Goal: Use online tool/utility: Utilize a website feature to perform a specific function

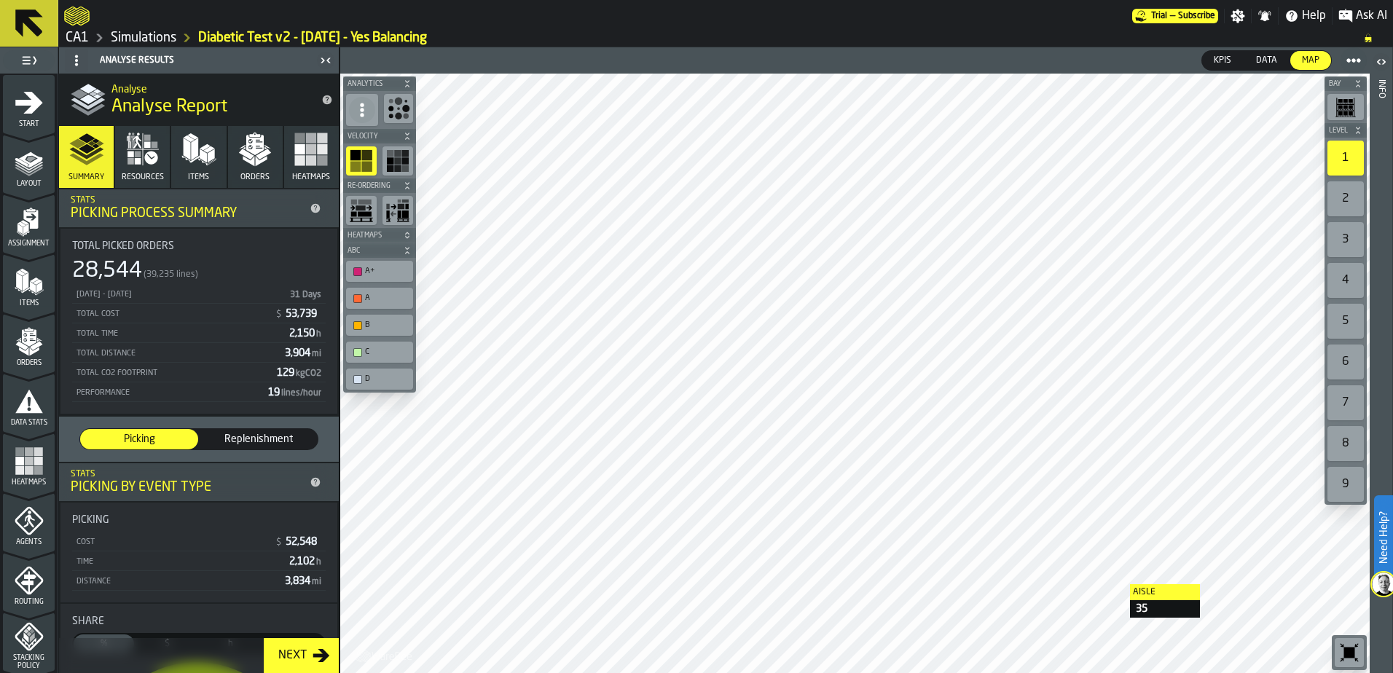
click at [157, 33] on link "Simulations" at bounding box center [144, 38] width 66 height 16
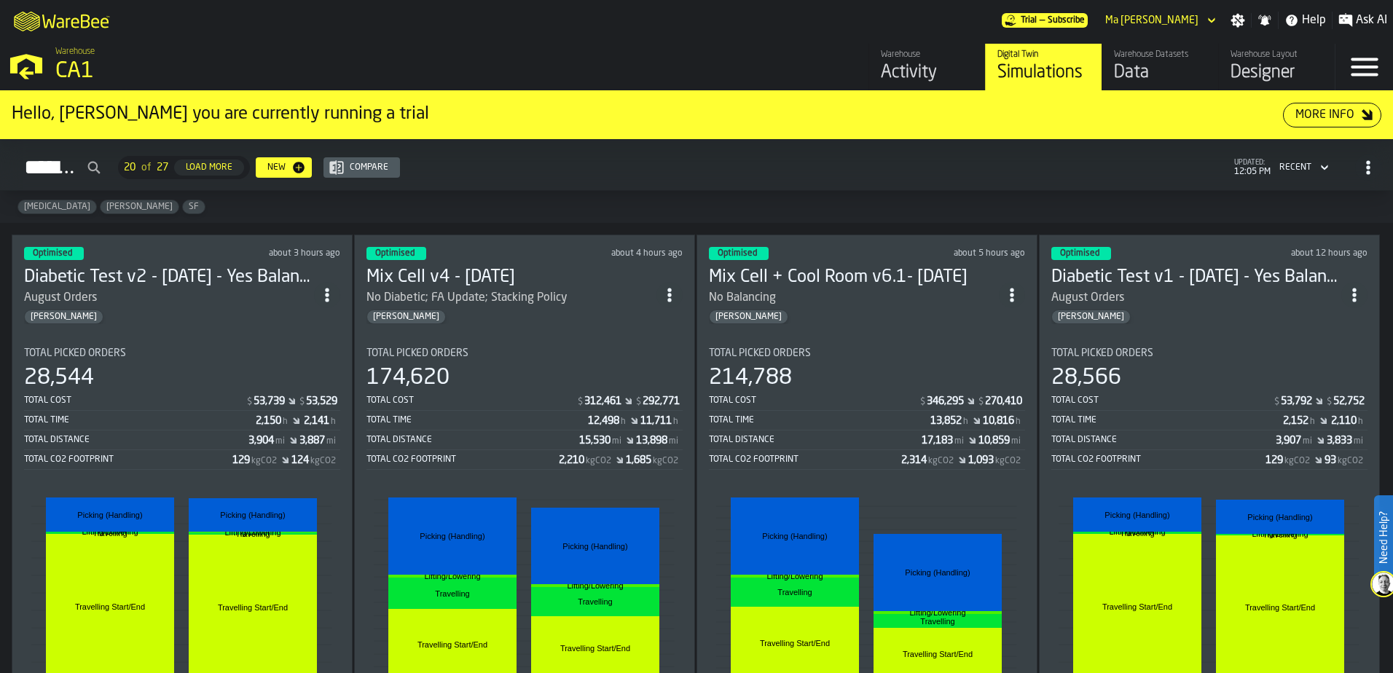
click at [181, 443] on div "Total Distance" at bounding box center [136, 440] width 224 height 10
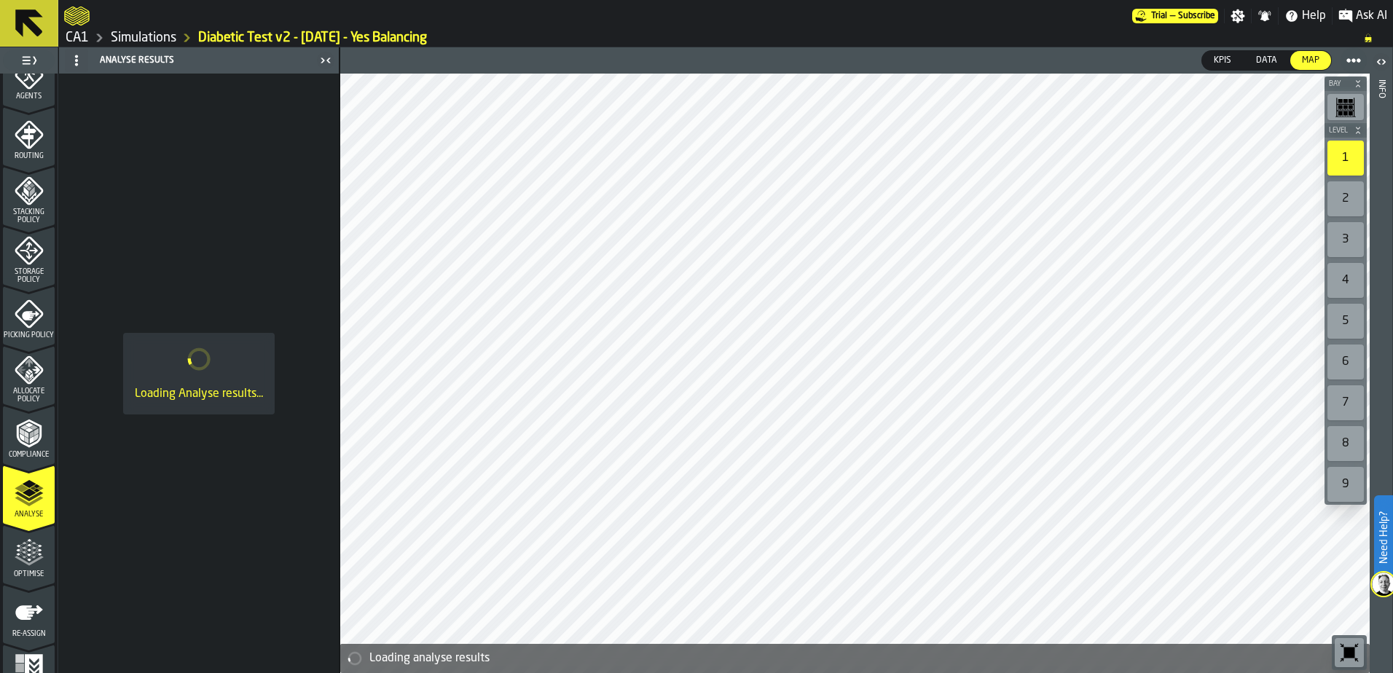
scroll to position [477, 0]
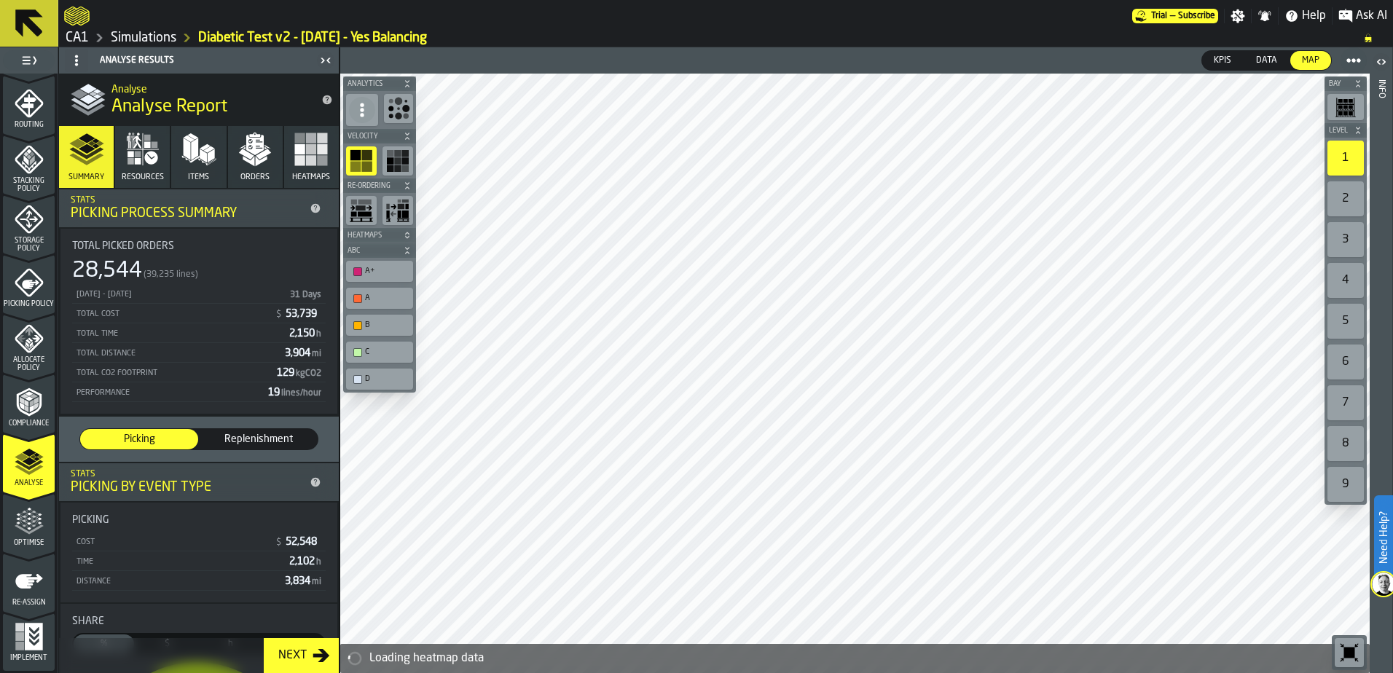
click at [20, 523] on icon "menu Optimise" at bounding box center [29, 521] width 29 height 29
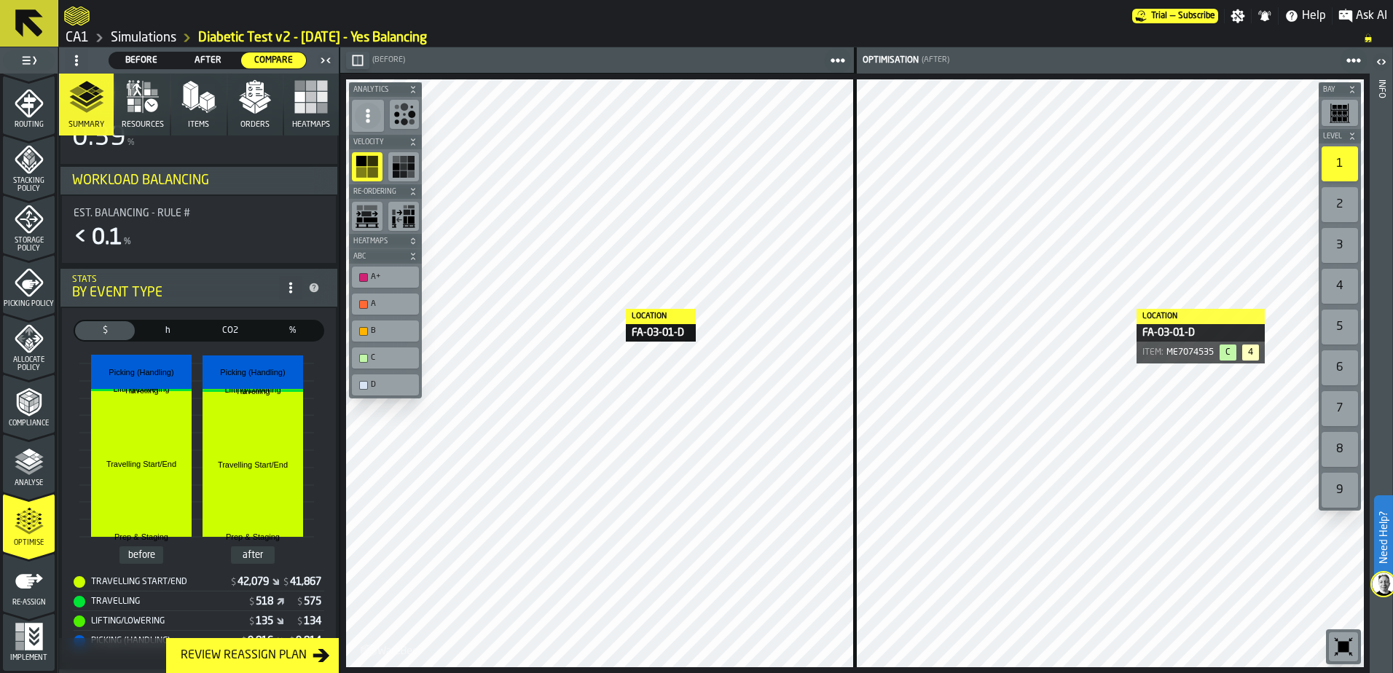
scroll to position [0, 0]
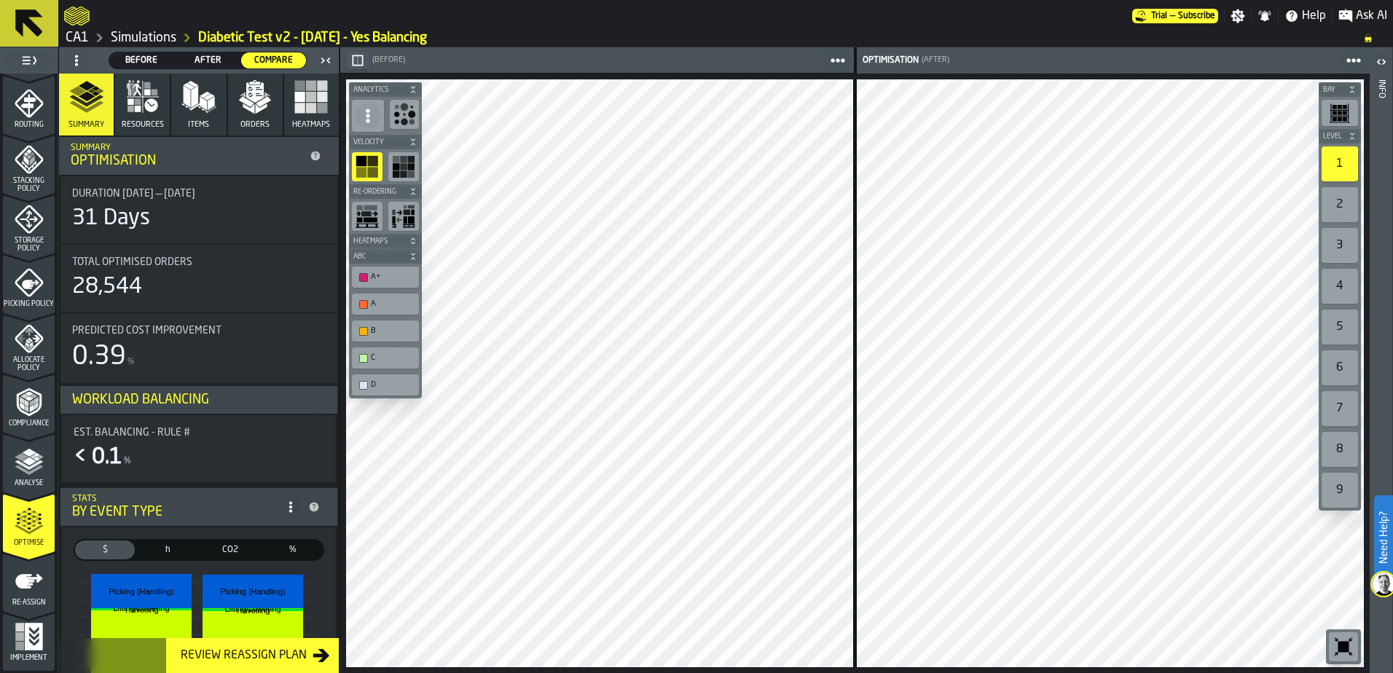
click at [1392, 281] on html "Need Help? Trial — Subscribe Settings Notifications Help Ask AI CA1 Simulations…" at bounding box center [696, 336] width 1393 height 673
click at [914, 453] on div "Aisle Operational Area [GEOGRAPHIC_DATA] Operational Area South Aisle Operation…" at bounding box center [854, 374] width 1029 height 600
click at [875, 391] on div at bounding box center [1110, 373] width 507 height 588
